Goal: Navigation & Orientation: Find specific page/section

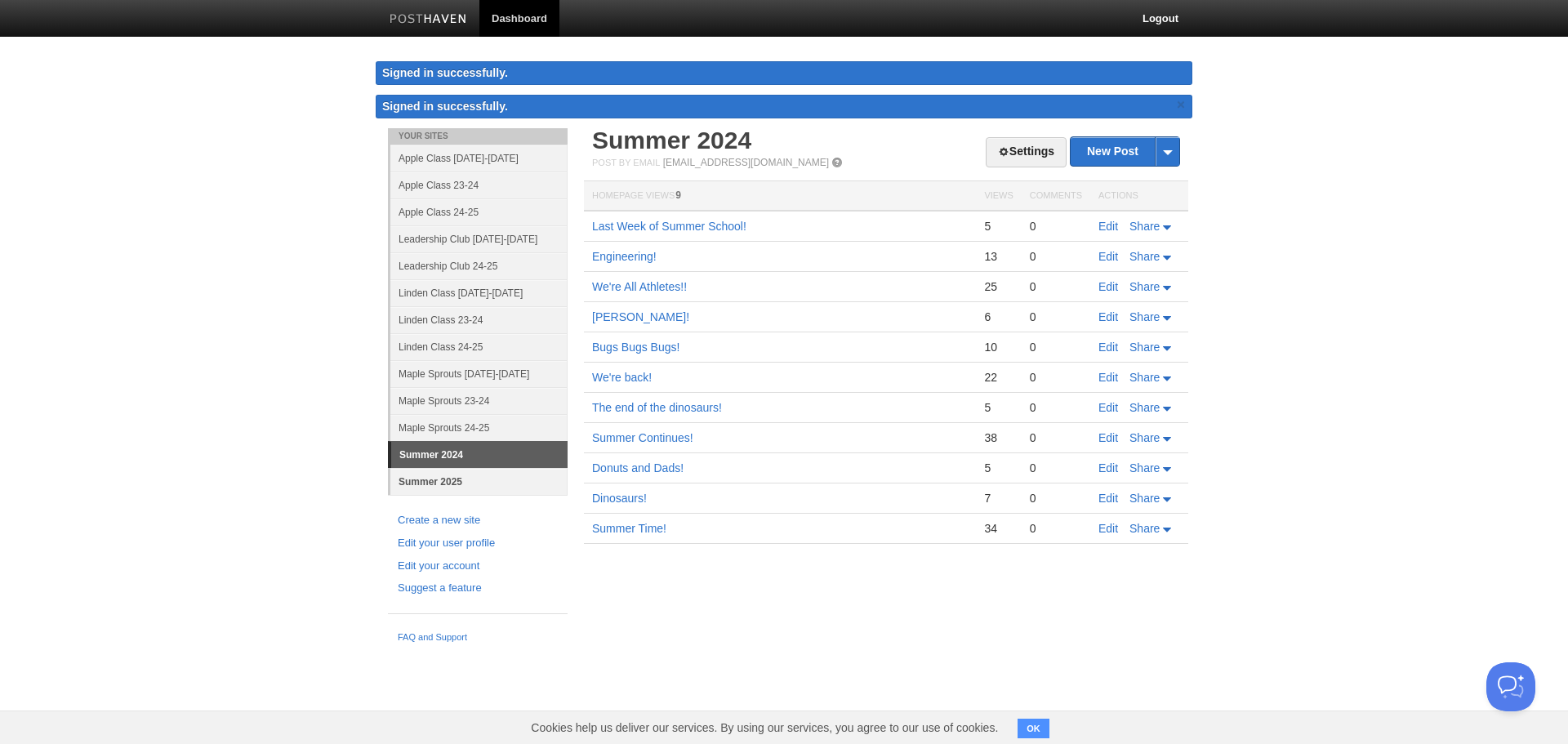
click at [419, 484] on link "Summer 2025" at bounding box center [479, 482] width 177 height 27
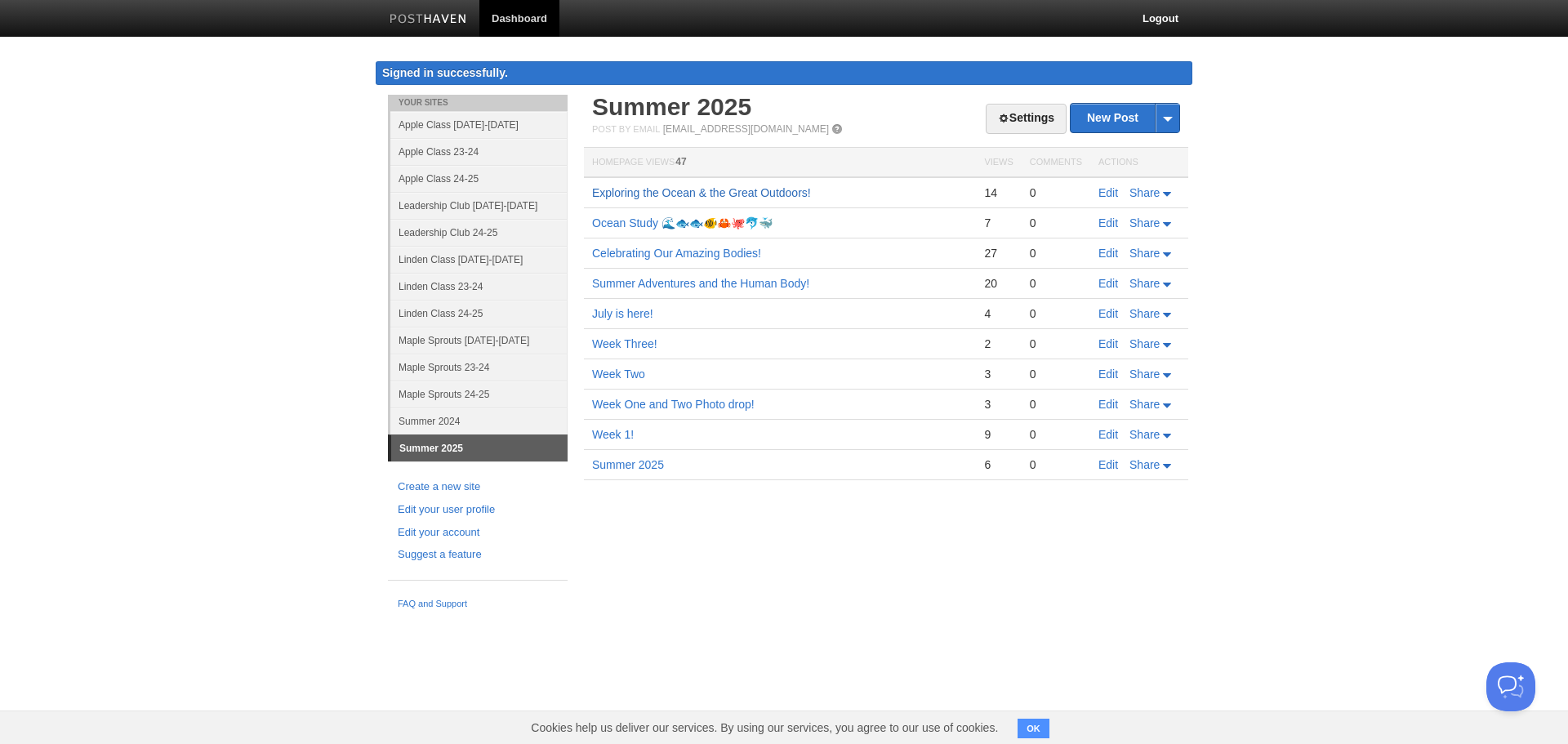
click at [772, 196] on link "Exploring the Ocean & the Great Outdoors!" at bounding box center [702, 193] width 219 height 13
click at [492, 339] on link "Maple Sprouts [DATE]-[DATE]" at bounding box center [479, 340] width 177 height 27
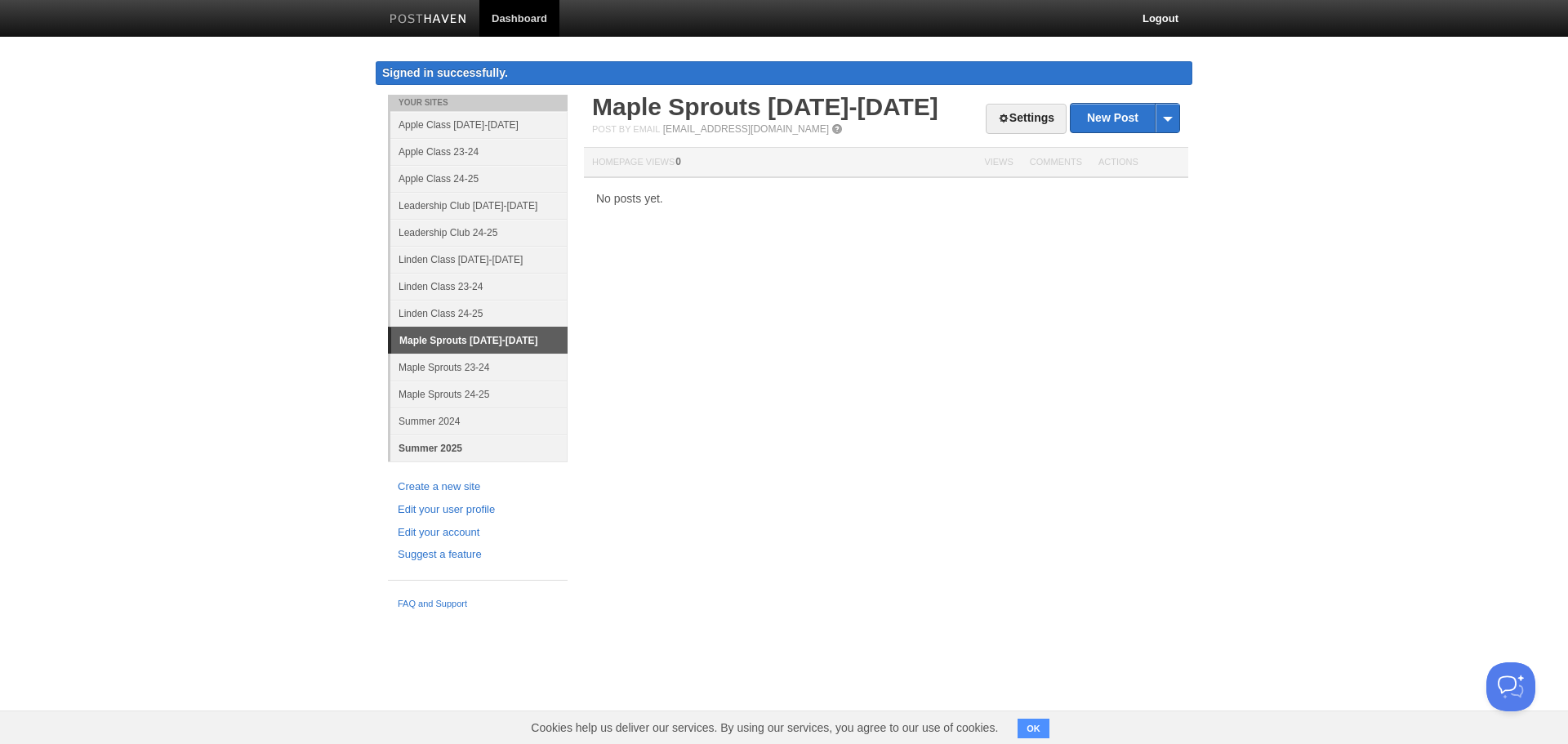
click at [445, 450] on link "Summer 2025" at bounding box center [479, 448] width 177 height 27
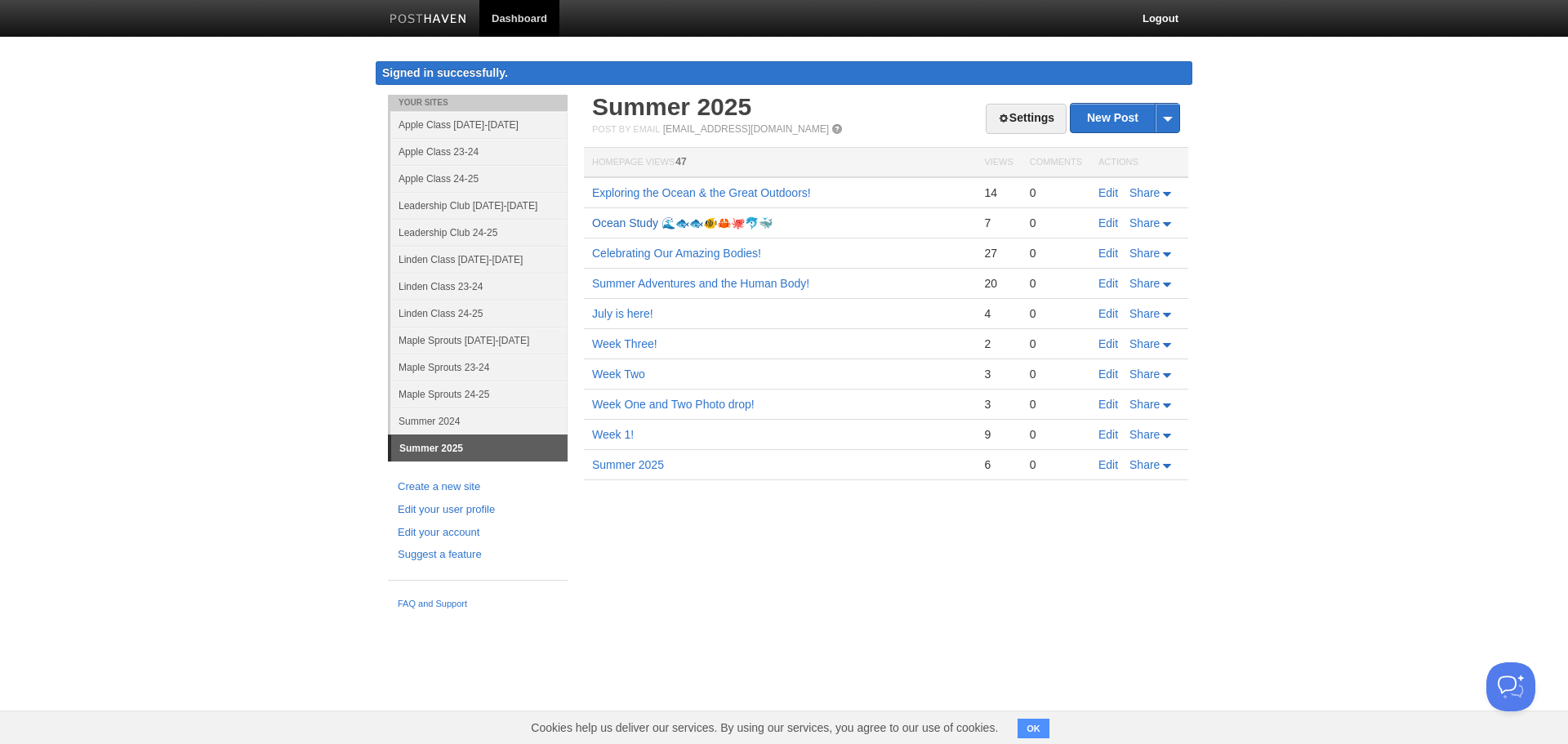
click at [604, 216] on link "Ocean Study 🌊🐟🐟🐠🦀🐙🐬🐳" at bounding box center [683, 223] width 181 height 13
click at [476, 399] on link "Maple Sprouts 24-25" at bounding box center [479, 395] width 177 height 27
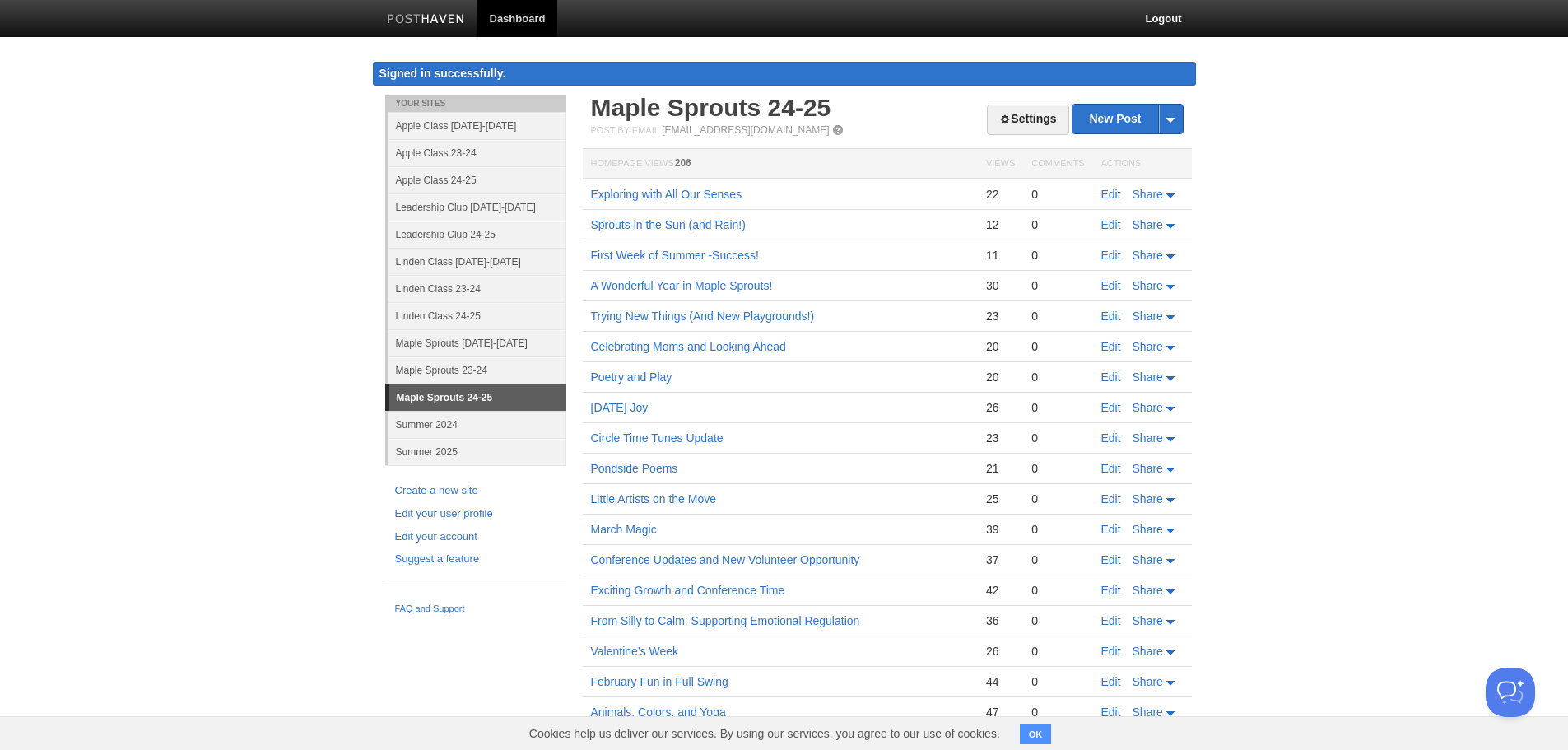
click at [616, 210] on td "Sprouts in the Sun (and Rain!)" at bounding box center [781, 226] width 396 height 31
click at [625, 200] on link "Exploring with All Our Senses" at bounding box center [667, 195] width 151 height 14
